Goal: Book appointment/travel/reservation

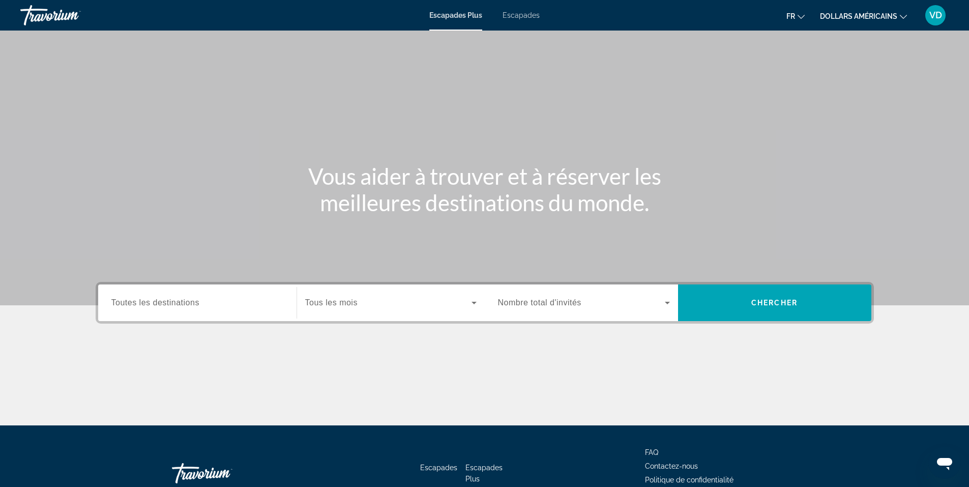
click at [208, 300] on input "Destination Toutes les destinations" at bounding box center [197, 303] width 172 height 12
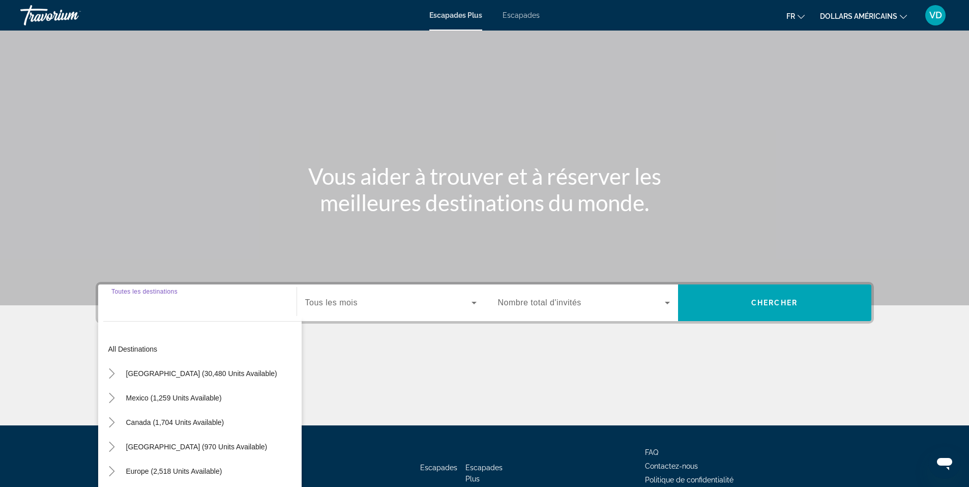
scroll to position [63, 0]
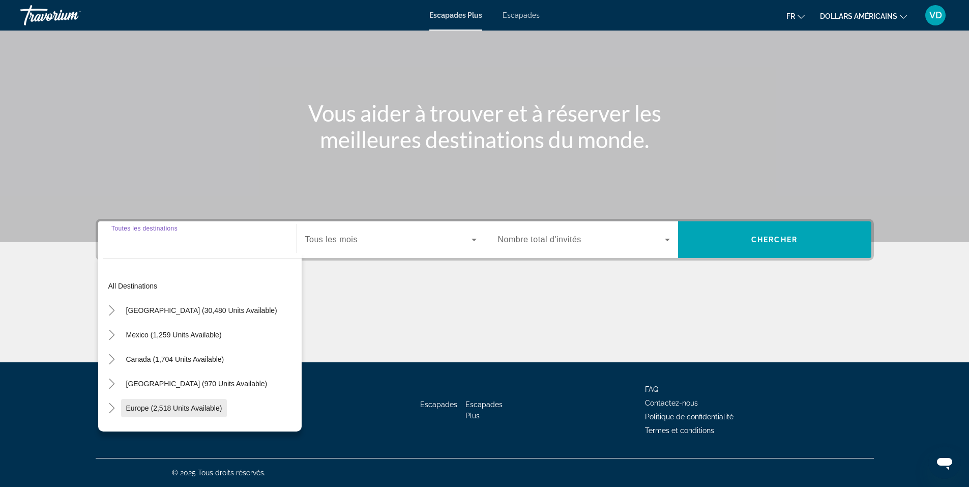
click at [173, 407] on span "Europe (2,518 units available)" at bounding box center [174, 408] width 96 height 8
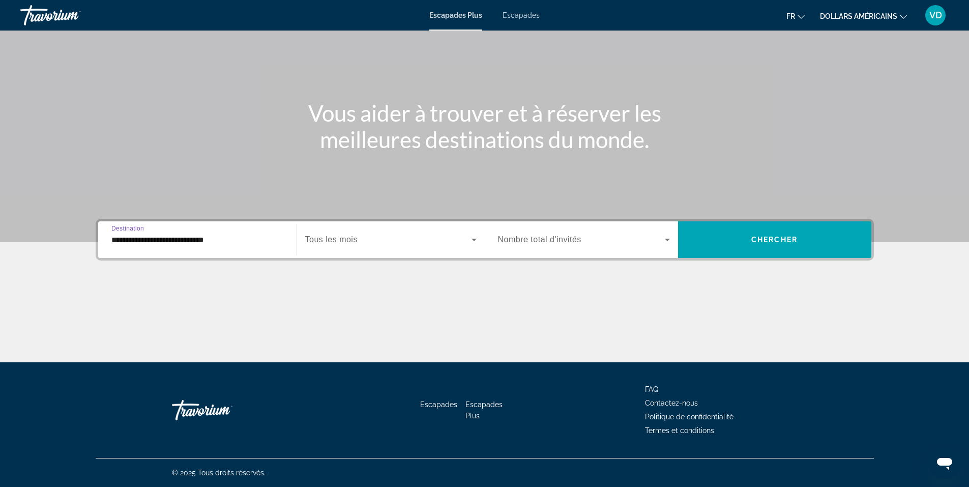
click at [246, 241] on input "**********" at bounding box center [197, 240] width 172 height 12
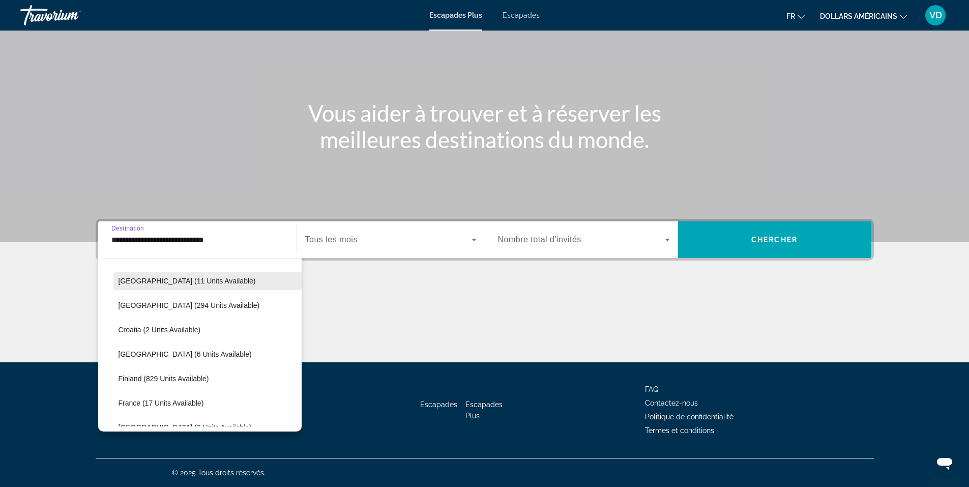
scroll to position [213, 0]
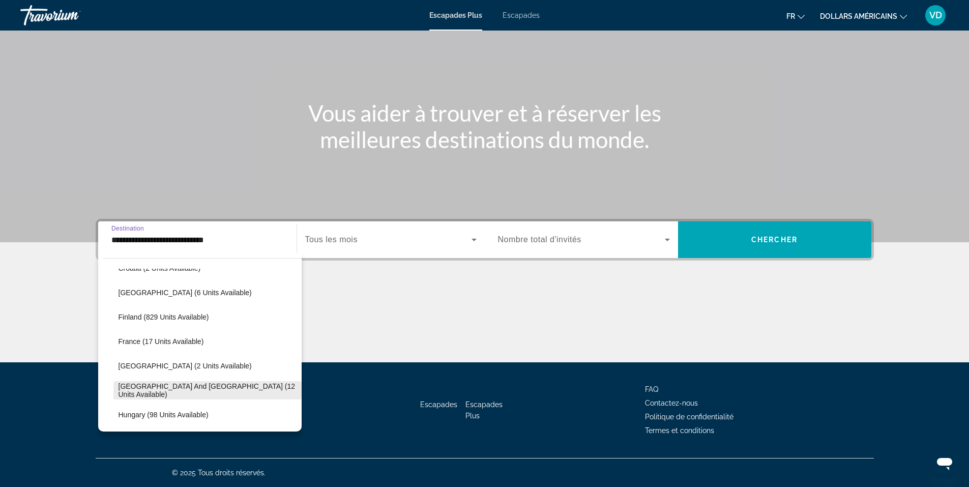
click at [200, 389] on span "[GEOGRAPHIC_DATA] and [GEOGRAPHIC_DATA] (12 units available)" at bounding box center [208, 390] width 178 height 16
type input "**********"
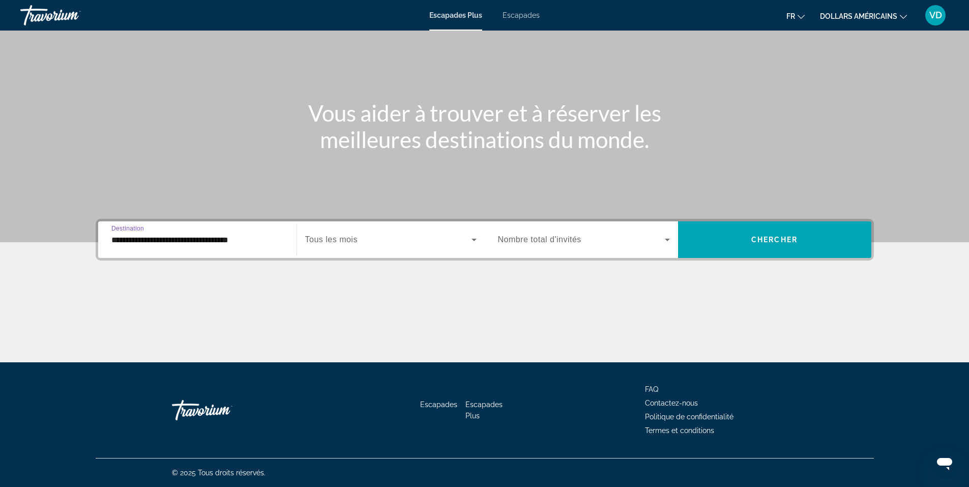
click at [369, 237] on span "Widget de recherche" at bounding box center [388, 240] width 166 height 12
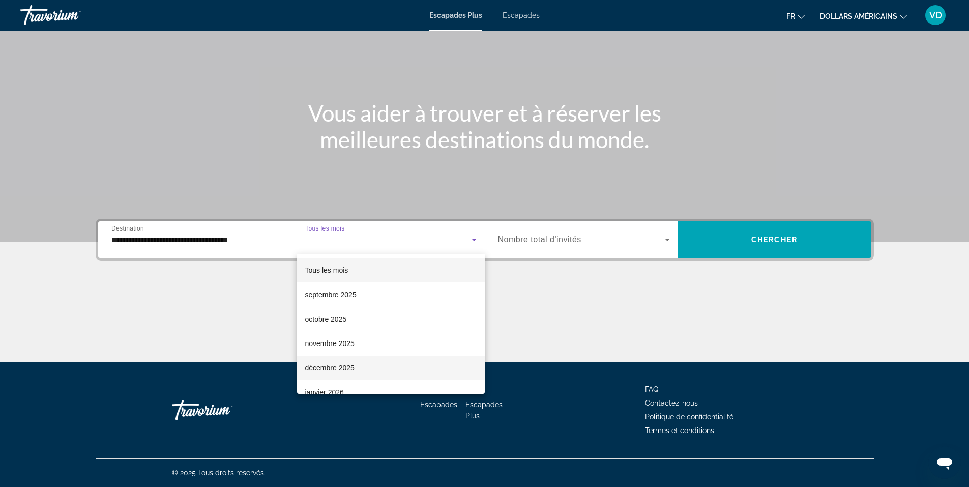
click at [347, 370] on span "décembre 2025" at bounding box center [329, 368] width 49 height 12
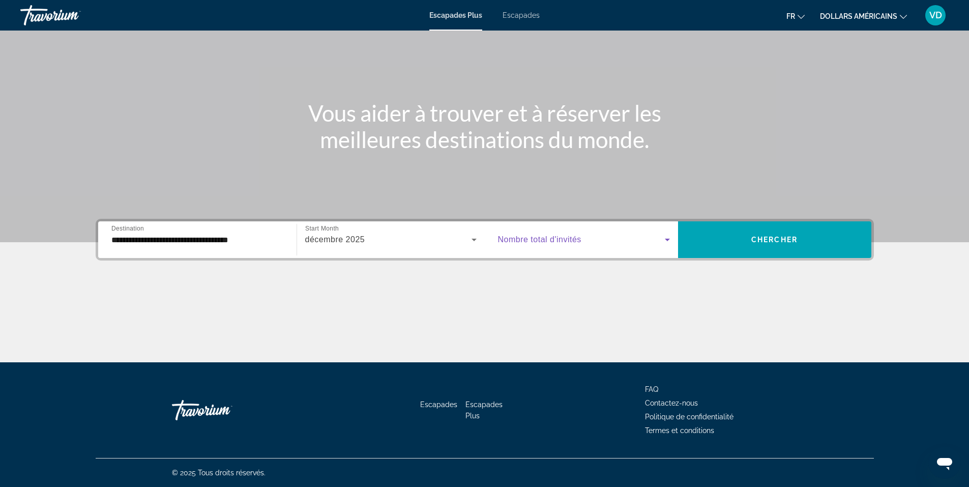
click at [663, 235] on icon "Widget de recherche" at bounding box center [667, 240] width 12 height 12
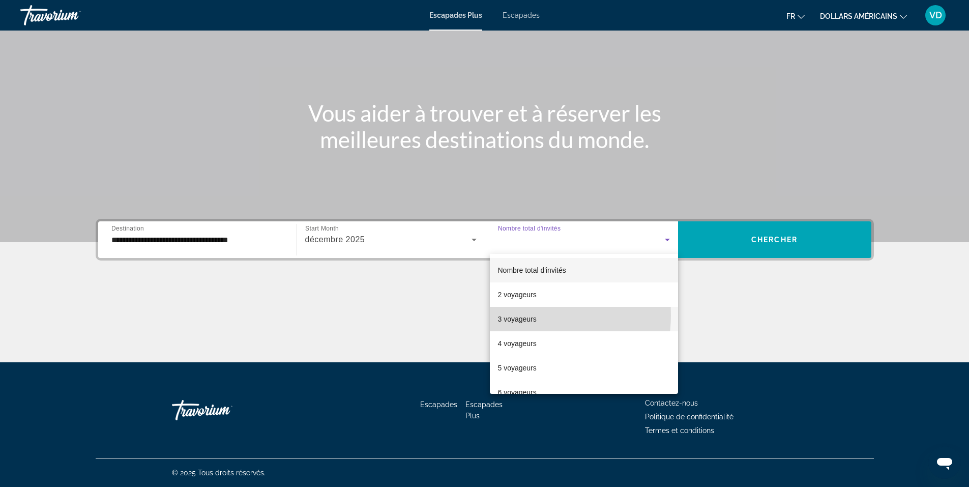
click at [514, 315] on font "3 voyageurs" at bounding box center [517, 319] width 39 height 8
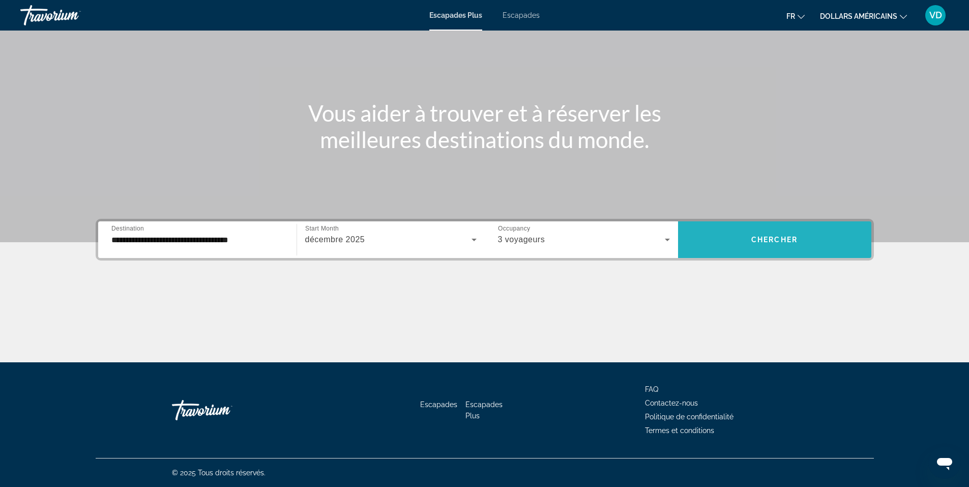
click at [765, 240] on span "Chercher" at bounding box center [774, 240] width 46 height 8
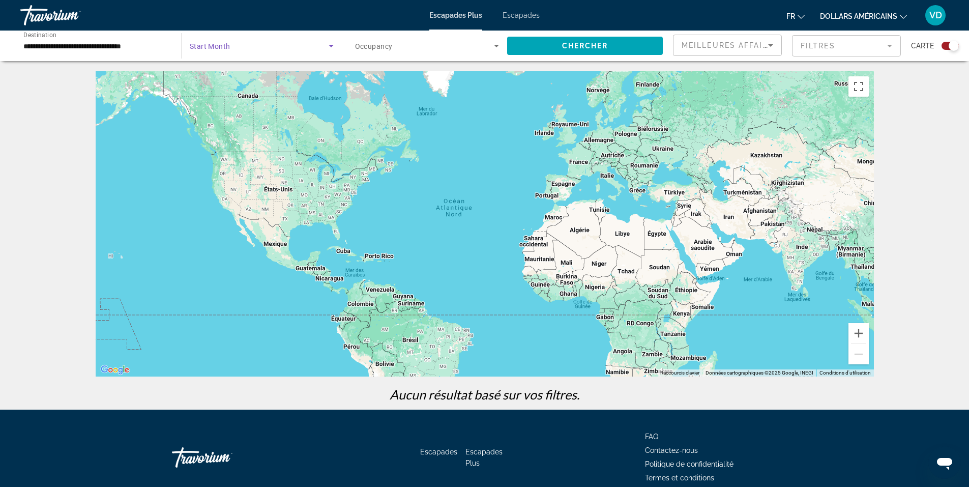
click at [230, 47] on span "Search widget" at bounding box center [259, 46] width 139 height 12
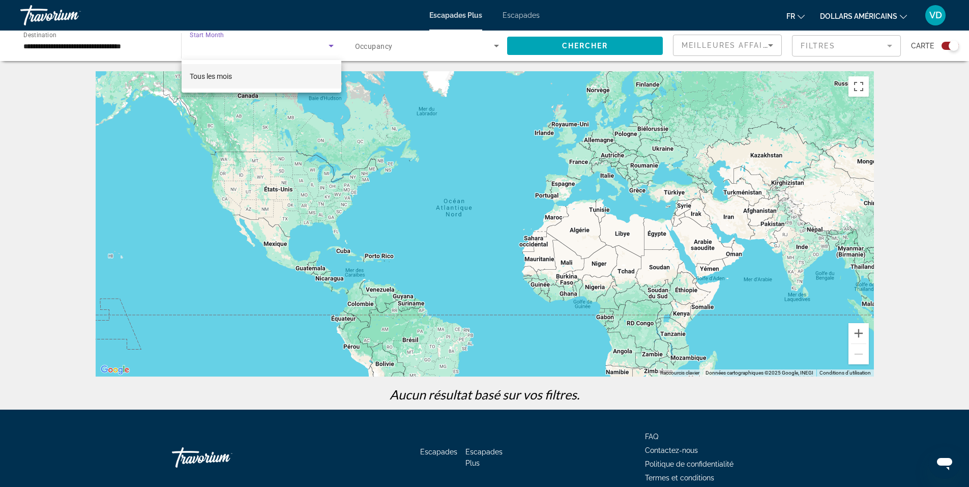
click at [224, 80] on span "Tous les mois" at bounding box center [211, 76] width 42 height 12
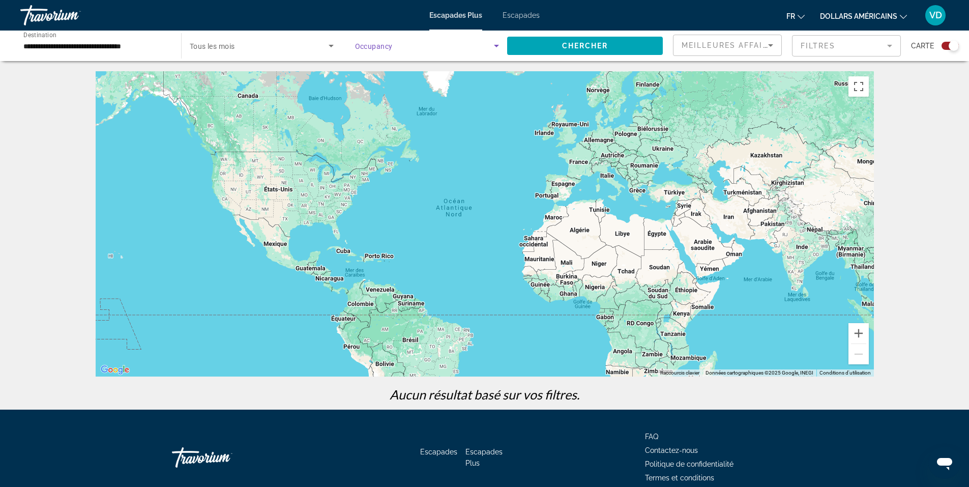
click at [446, 48] on span "Search widget" at bounding box center [424, 46] width 139 height 12
click at [427, 75] on mat-option "Nombre total d'invités" at bounding box center [426, 76] width 161 height 24
click at [590, 47] on span "Chercher" at bounding box center [585, 46] width 46 height 8
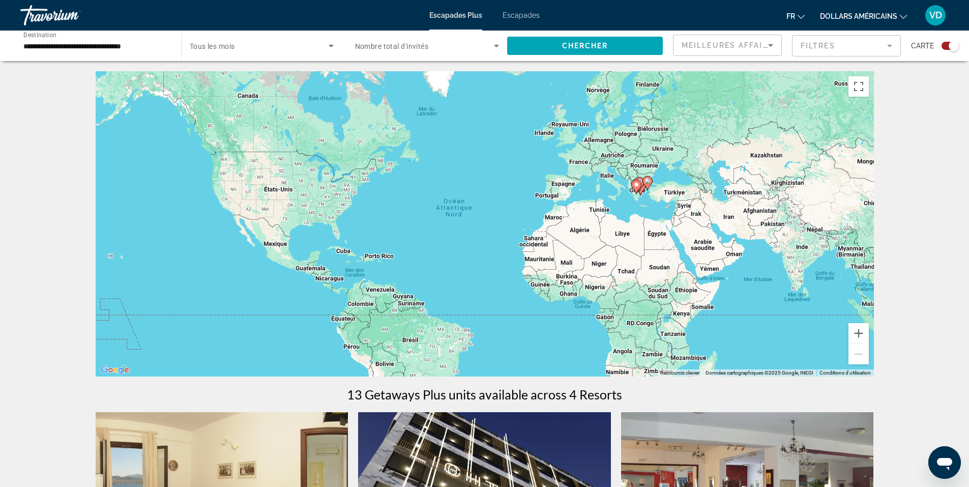
click at [61, 46] on input "**********" at bounding box center [95, 46] width 144 height 12
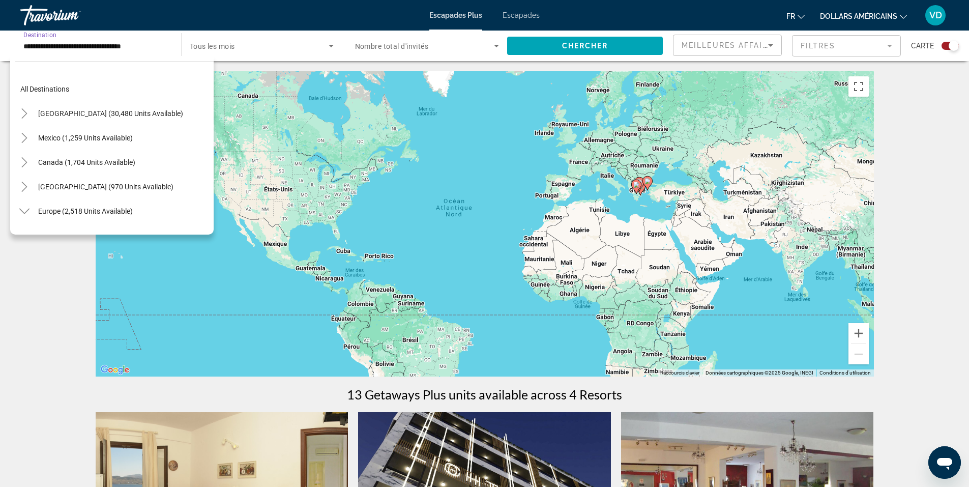
scroll to position [256, 0]
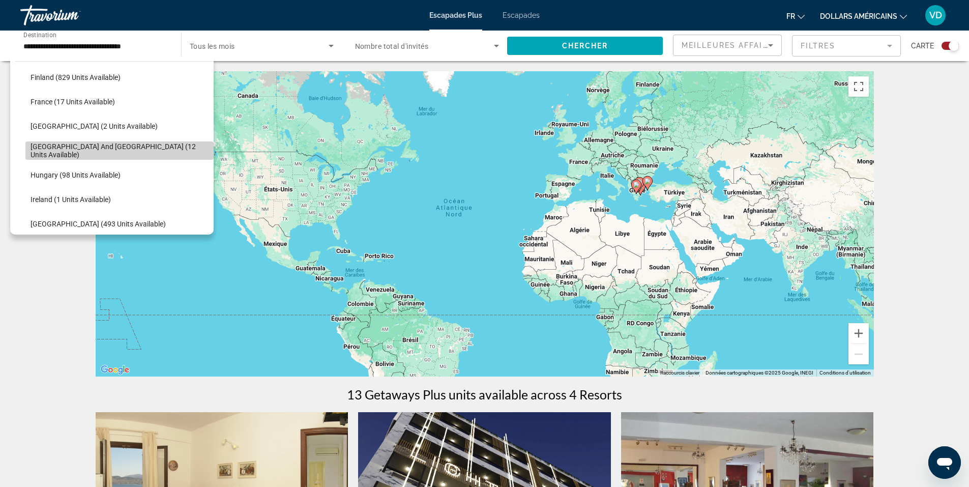
click at [136, 149] on span "[GEOGRAPHIC_DATA] and [GEOGRAPHIC_DATA] (12 units available)" at bounding box center [120, 150] width 178 height 16
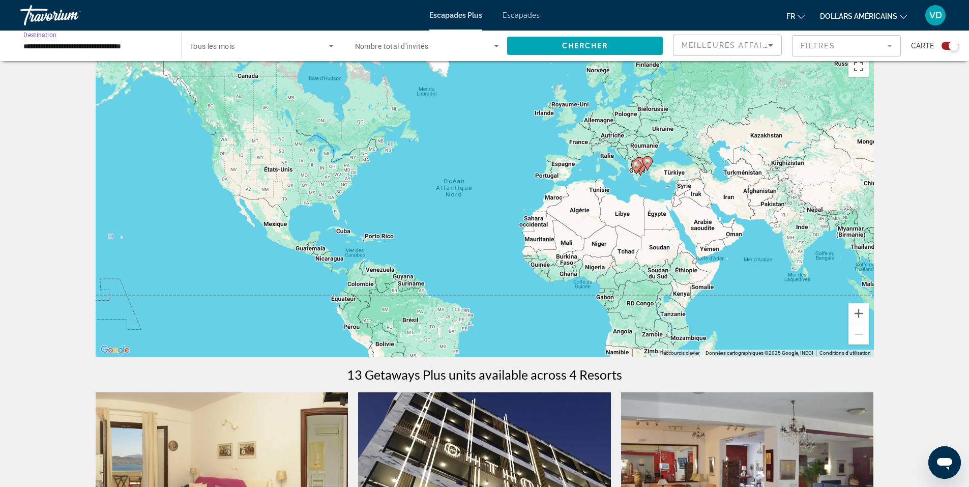
scroll to position [0, 0]
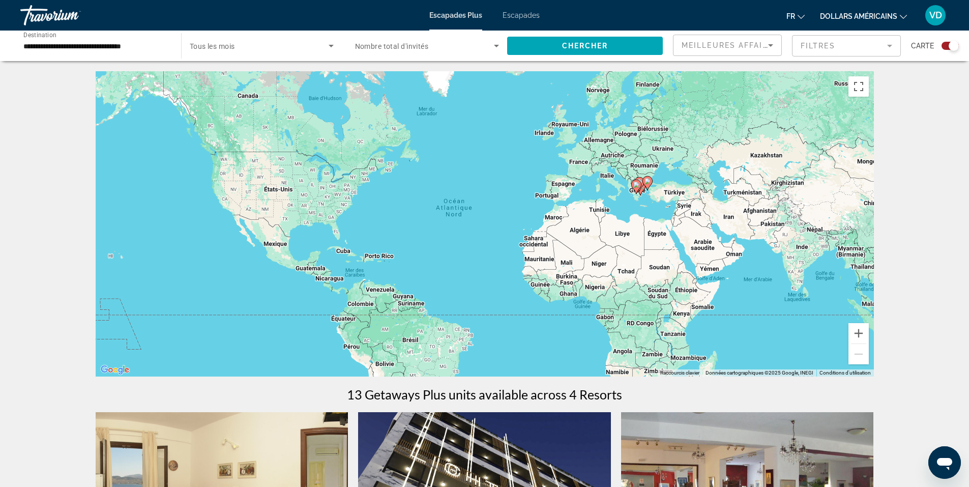
click at [474, 16] on font "Escapades Plus" at bounding box center [455, 15] width 53 height 8
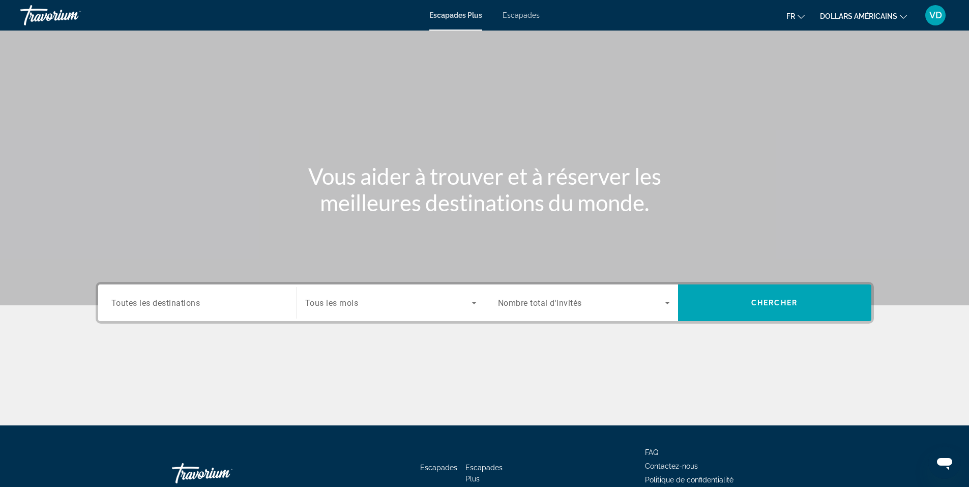
click at [474, 16] on font "Escapades Plus" at bounding box center [455, 15] width 53 height 8
click at [518, 15] on font "Escapades" at bounding box center [521, 15] width 37 height 8
click at [168, 296] on div "Search widget" at bounding box center [197, 302] width 172 height 29
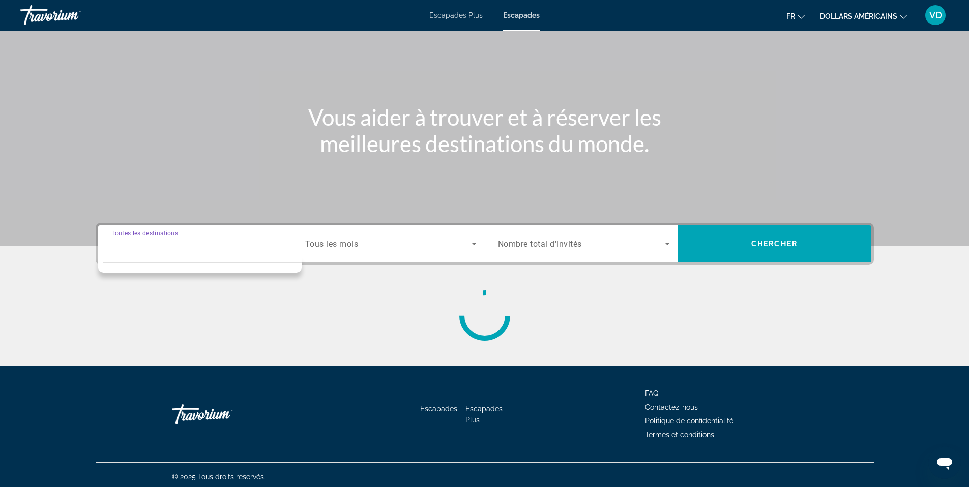
scroll to position [63, 0]
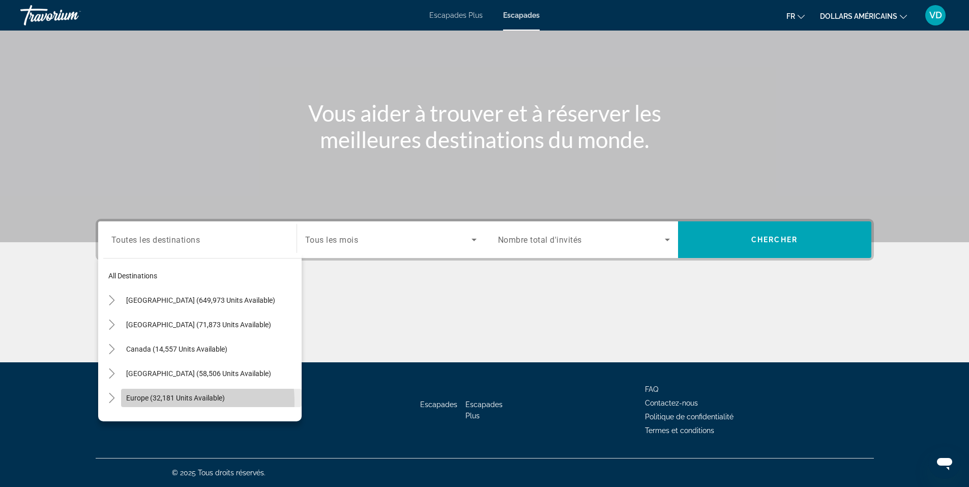
click at [157, 403] on span "Search widget" at bounding box center [211, 398] width 181 height 24
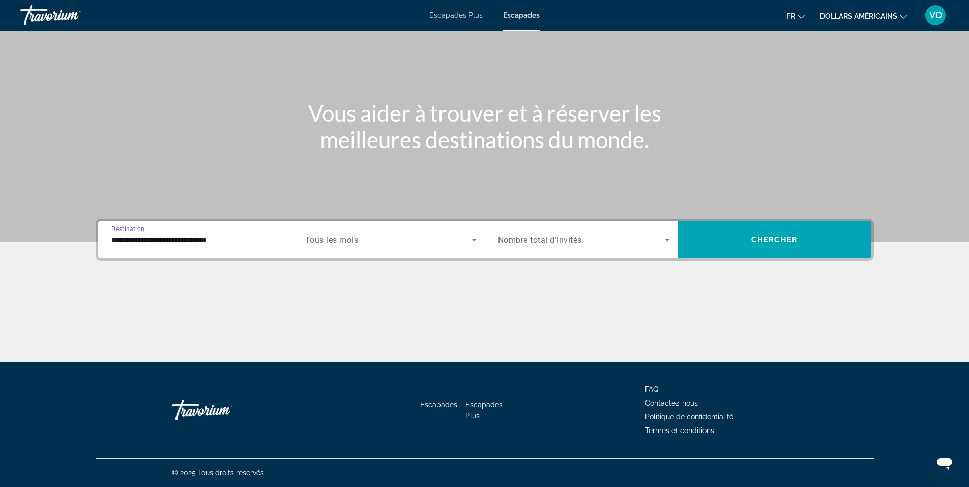
click at [205, 240] on input "**********" at bounding box center [197, 240] width 172 height 12
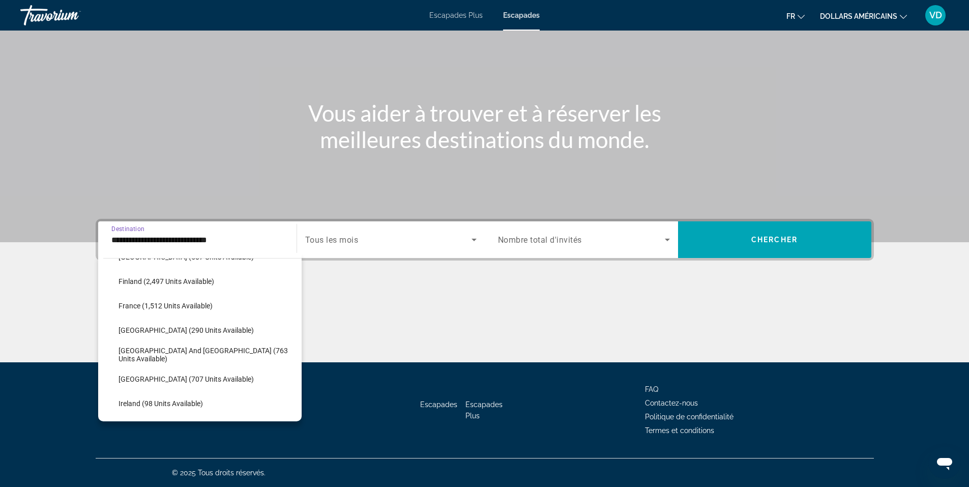
scroll to position [264, 0]
click at [180, 354] on span "[GEOGRAPHIC_DATA] and [GEOGRAPHIC_DATA] (763 units available)" at bounding box center [208, 353] width 178 height 16
type input "**********"
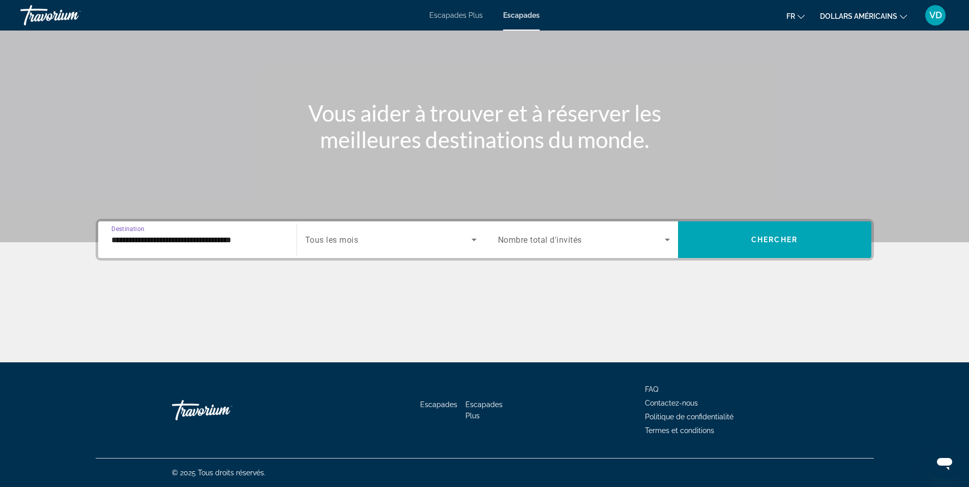
click at [475, 241] on icon "Search widget" at bounding box center [474, 240] width 12 height 12
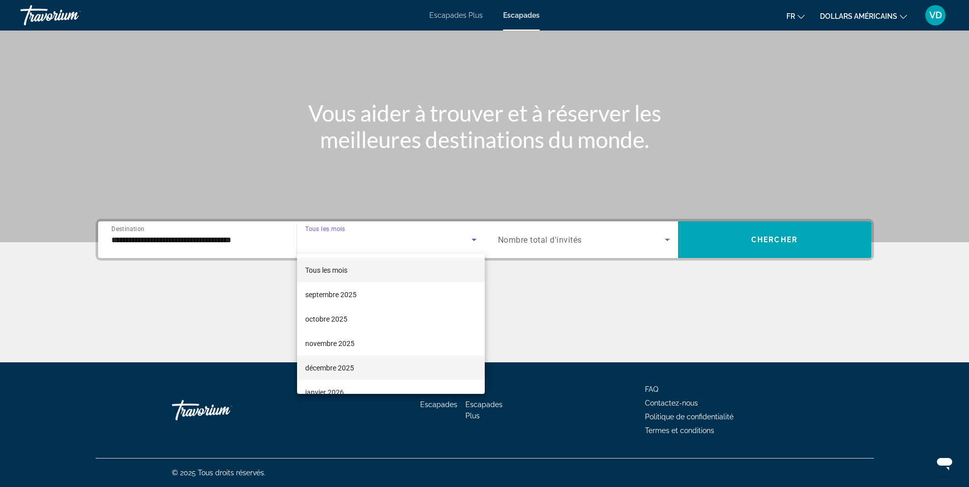
click at [322, 370] on font "décembre 2025" at bounding box center [329, 368] width 49 height 8
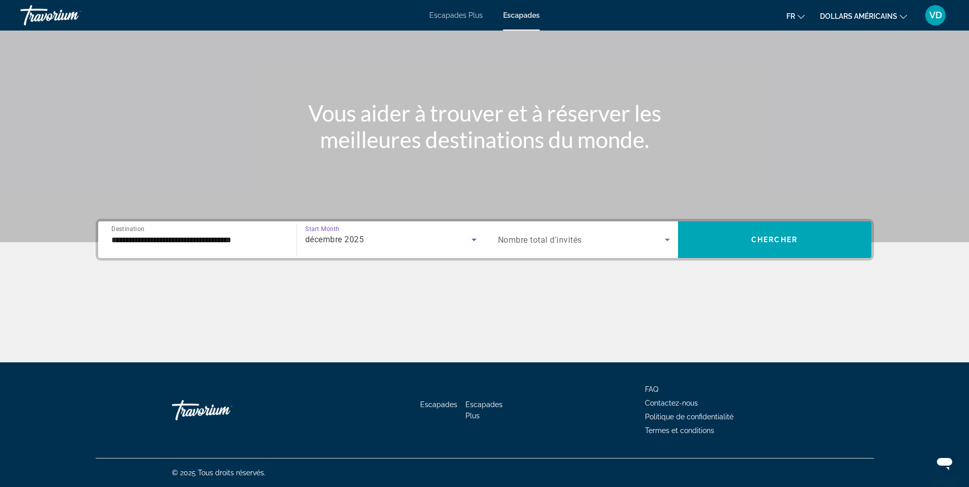
click at [668, 238] on icon "Search widget" at bounding box center [667, 240] width 12 height 12
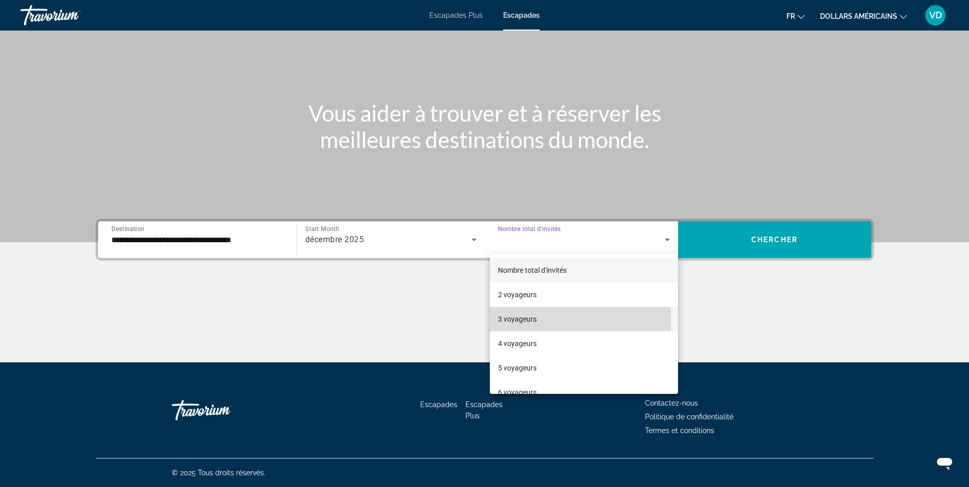
click at [533, 321] on font "3 voyageurs" at bounding box center [517, 319] width 39 height 8
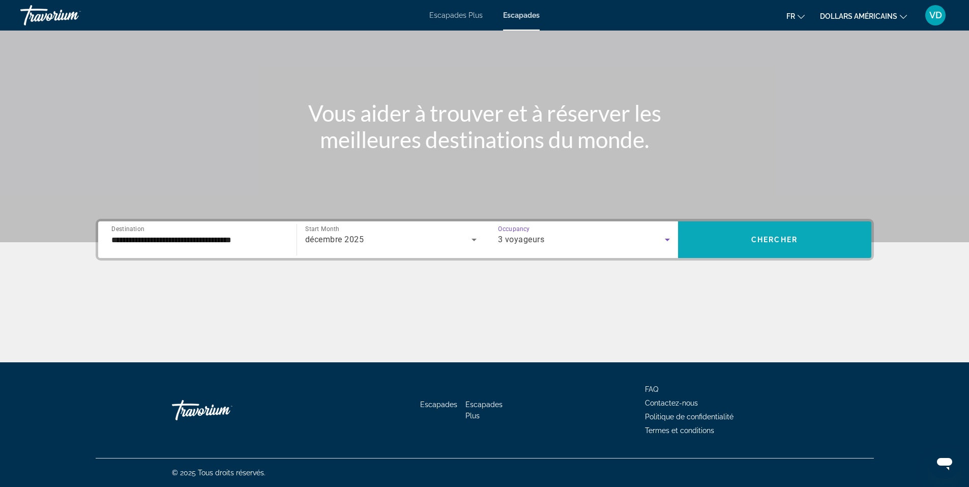
click at [748, 245] on span "Search widget" at bounding box center [774, 239] width 193 height 24
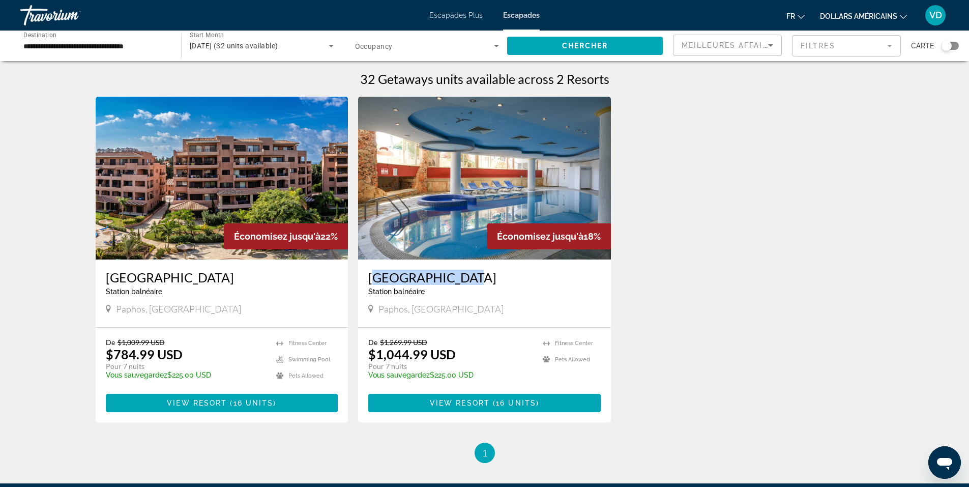
drag, startPoint x: 368, startPoint y: 276, endPoint x: 459, endPoint y: 280, distance: 91.7
click at [459, 280] on div "[GEOGRAPHIC_DATA] balnéaire - Ceci est une station d'adultes seulement [GEOGRAP…" at bounding box center [484, 293] width 253 height 68
copy h3 "[GEOGRAPHIC_DATA]"
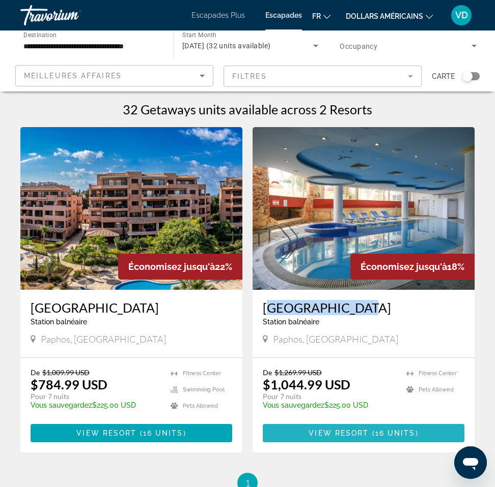
click at [385, 433] on span "16 units" at bounding box center [395, 433] width 40 height 8
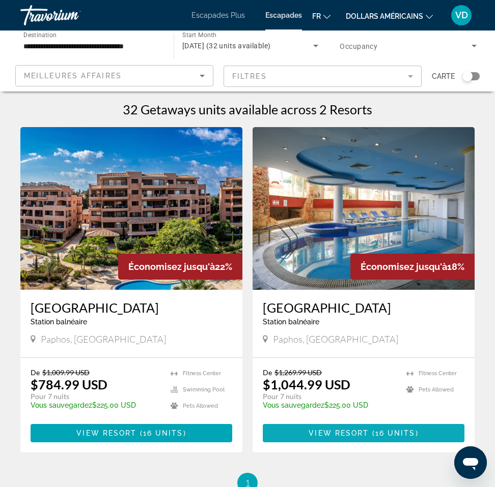
click at [358, 432] on span "View Resort" at bounding box center [338, 433] width 60 height 8
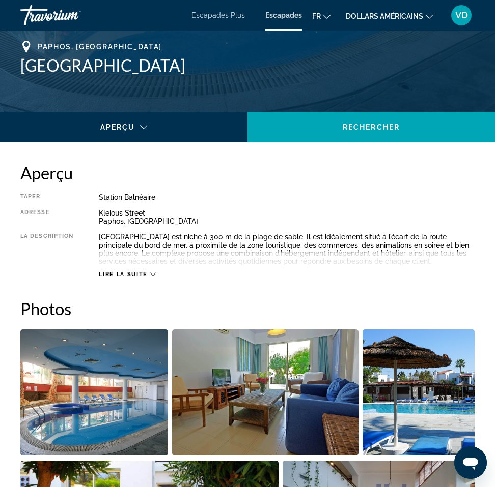
scroll to position [458, 0]
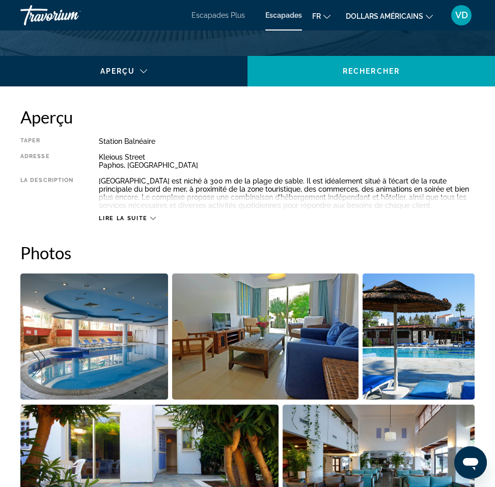
click at [137, 218] on span "Lire la suite" at bounding box center [123, 218] width 48 height 7
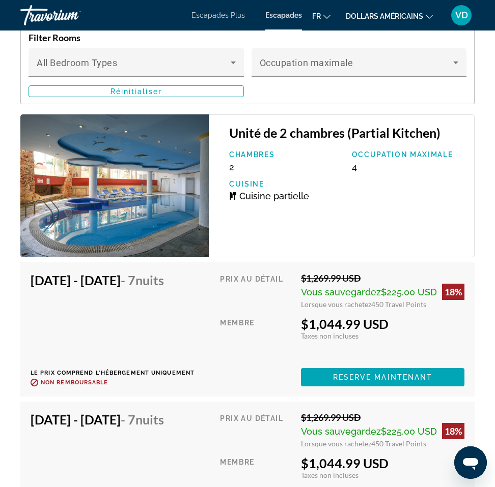
scroll to position [1882, 0]
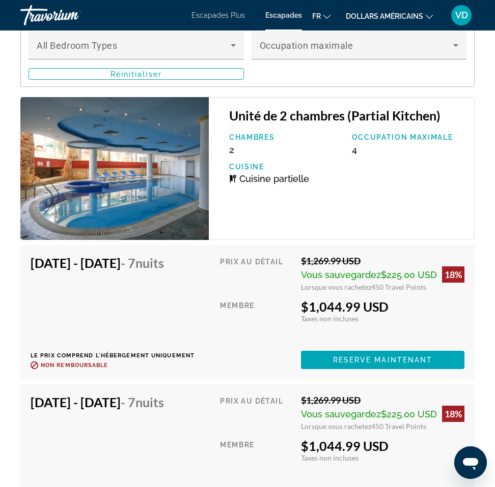
click at [197, 184] on img "Contenu principal" at bounding box center [114, 168] width 188 height 143
click at [191, 170] on img "Contenu principal" at bounding box center [114, 168] width 188 height 143
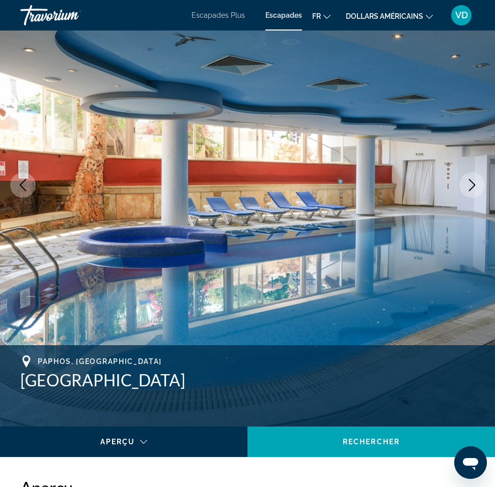
scroll to position [0, 0]
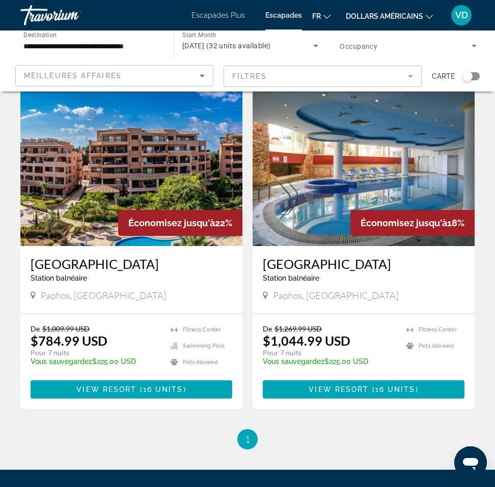
scroll to position [151, 0]
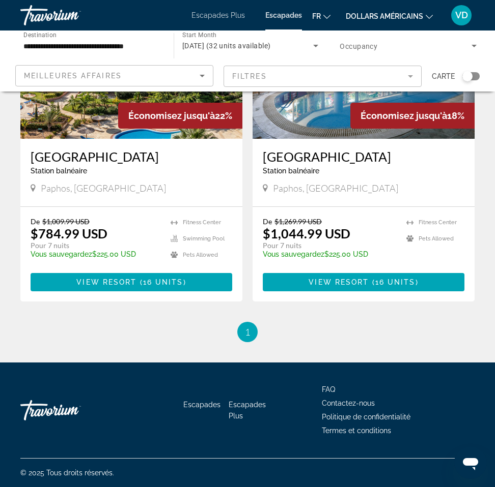
click at [175, 340] on ul "1 / 1 You're on page 1" at bounding box center [247, 332] width 454 height 20
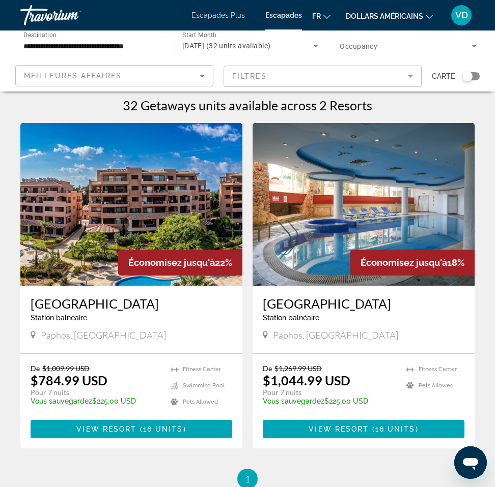
scroll to position [0, 0]
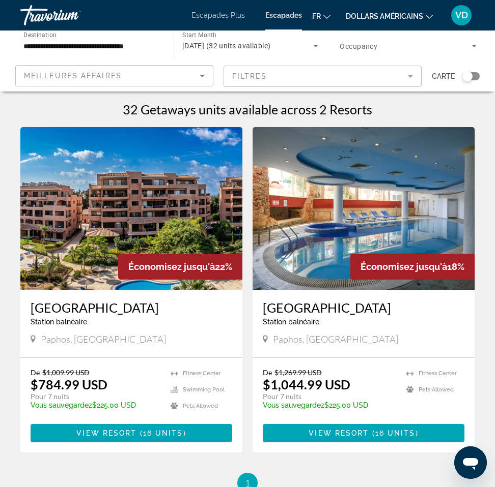
click at [473, 43] on icon "Search widget" at bounding box center [474, 46] width 12 height 12
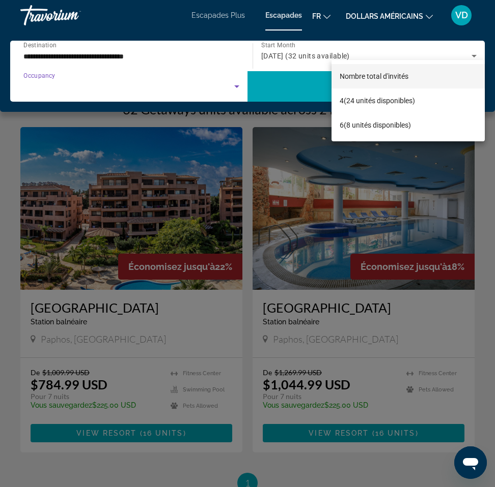
click at [474, 54] on div at bounding box center [247, 243] width 495 height 487
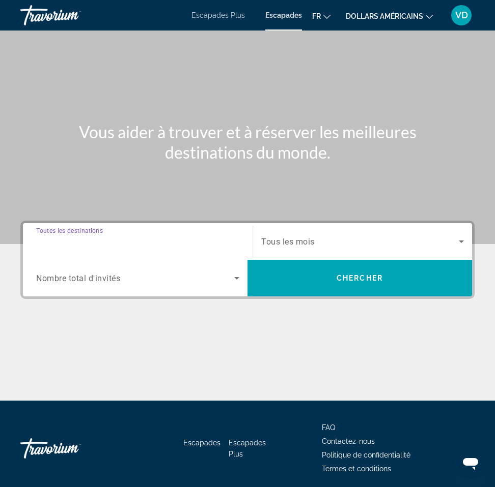
click at [192, 239] on input "Destination Toutes les destinations" at bounding box center [137, 242] width 203 height 12
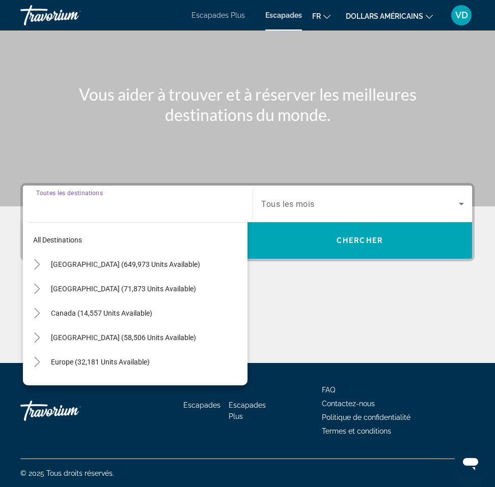
scroll to position [38, 0]
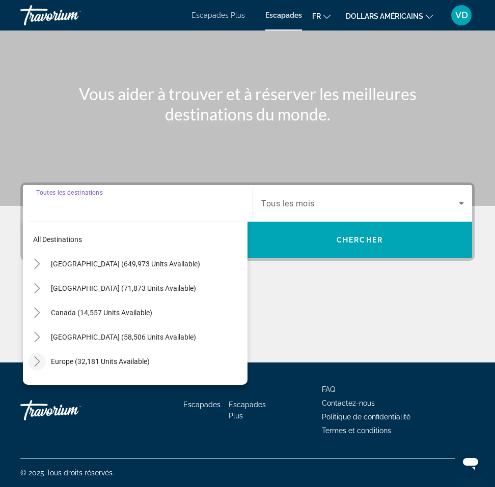
click at [33, 362] on icon "Toggle Europe (32,181 units available)" at bounding box center [37, 362] width 10 height 10
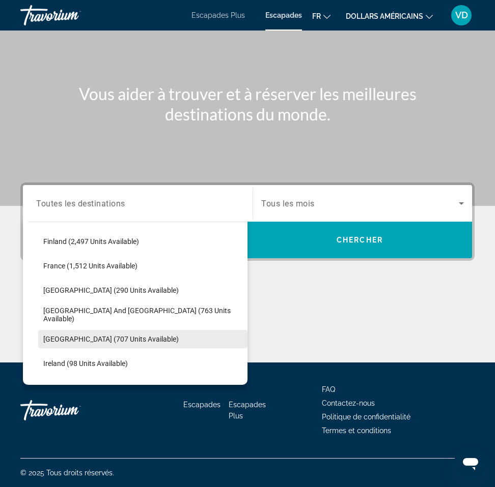
scroll to position [280, 0]
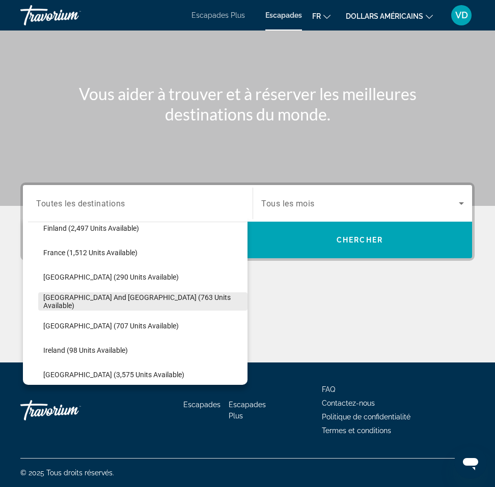
click at [106, 299] on span "[GEOGRAPHIC_DATA] and [GEOGRAPHIC_DATA] (763 units available)" at bounding box center [142, 302] width 199 height 16
type input "**********"
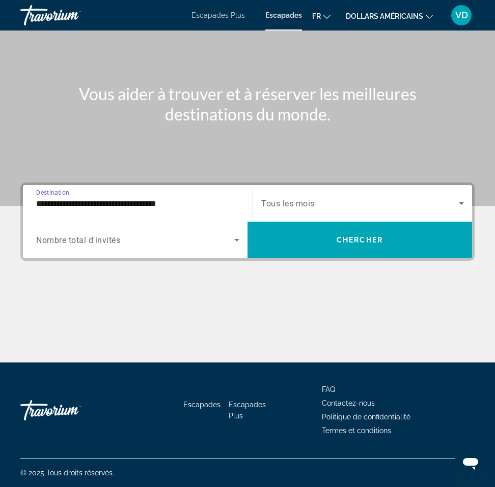
click at [459, 205] on icon "Search widget" at bounding box center [461, 203] width 12 height 12
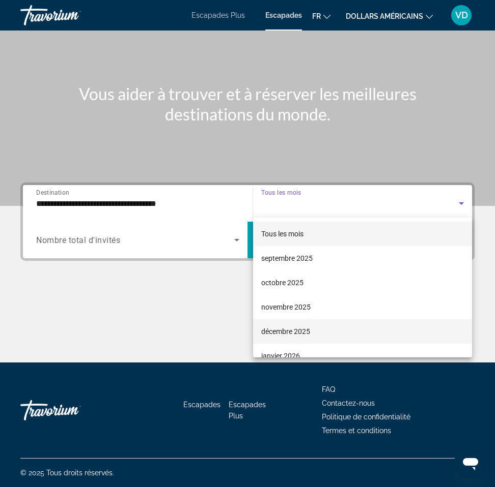
click at [320, 330] on mat-option "décembre 2025" at bounding box center [362, 332] width 219 height 24
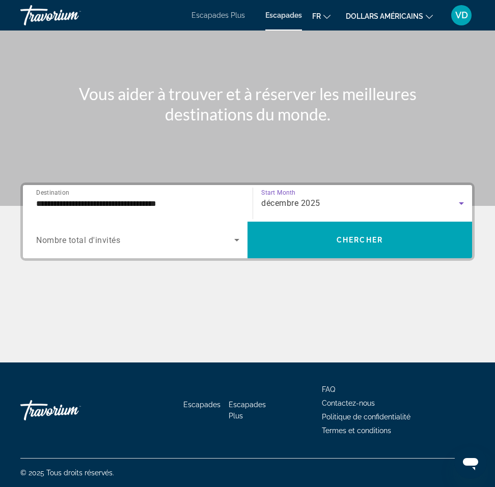
click at [237, 241] on icon "Search widget" at bounding box center [236, 240] width 5 height 3
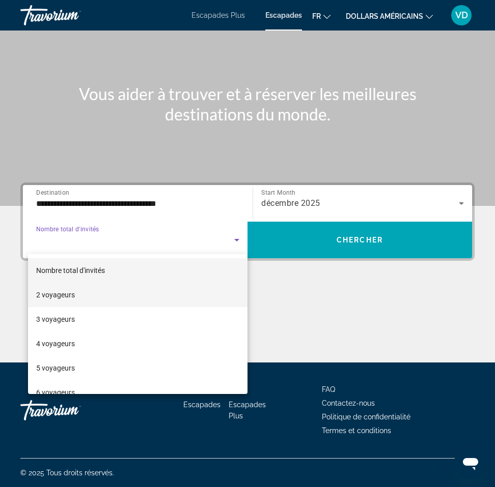
click at [100, 297] on mat-option "2 voyageurs" at bounding box center [137, 295] width 219 height 24
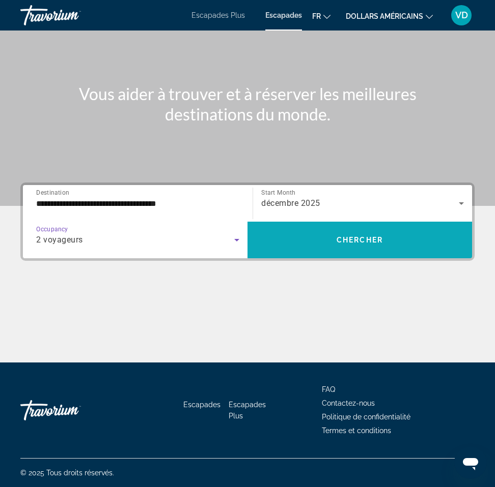
click at [337, 239] on span "Chercher" at bounding box center [359, 240] width 46 height 8
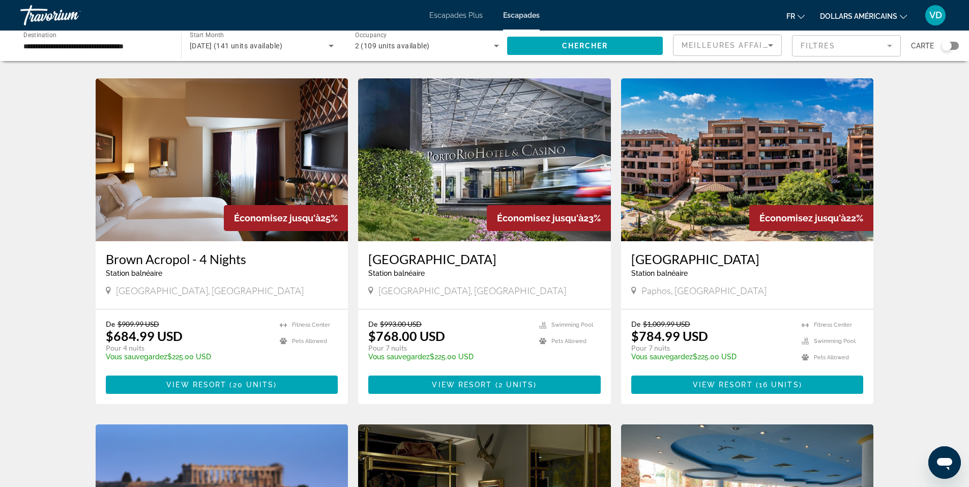
scroll to position [407, 0]
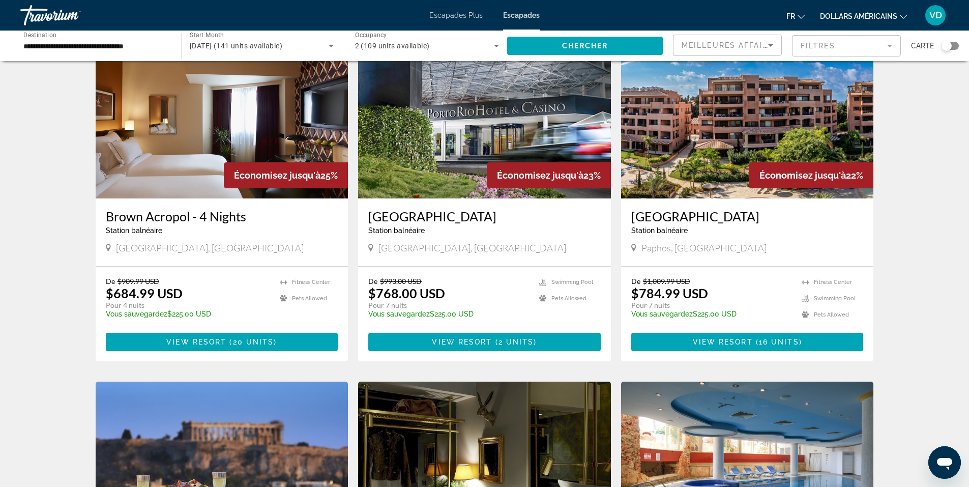
click at [717, 157] on img "Contenu principal" at bounding box center [747, 117] width 253 height 163
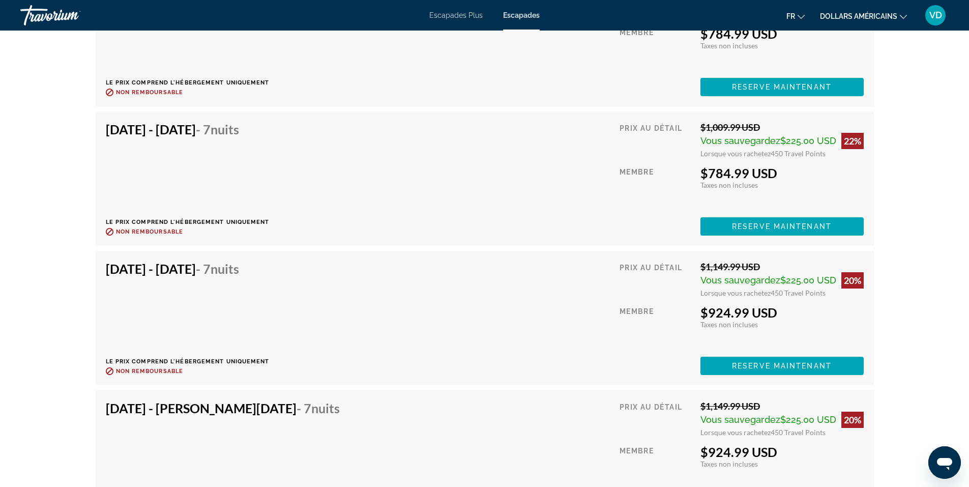
scroll to position [2833, 0]
